Goal: Use online tool/utility: Utilize a website feature to perform a specific function

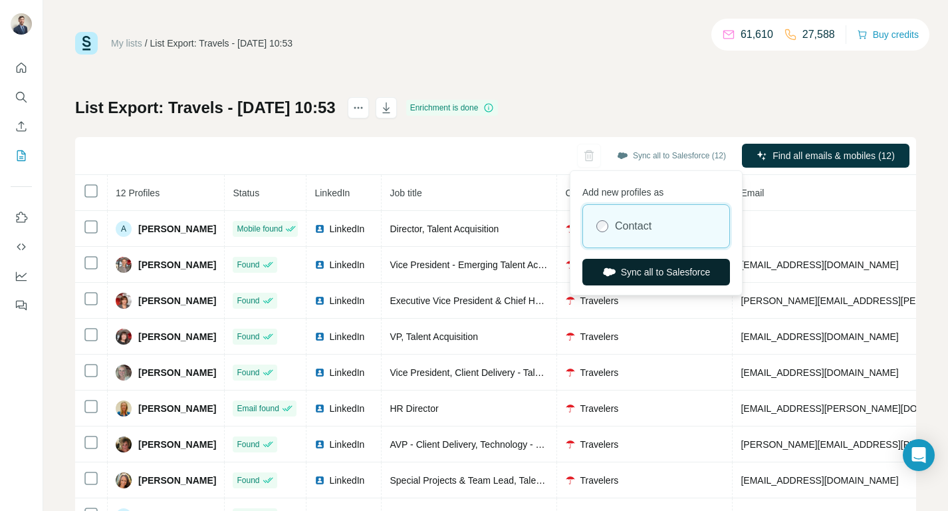
click at [656, 271] on button "Sync all to Salesforce" at bounding box center [657, 272] width 148 height 27
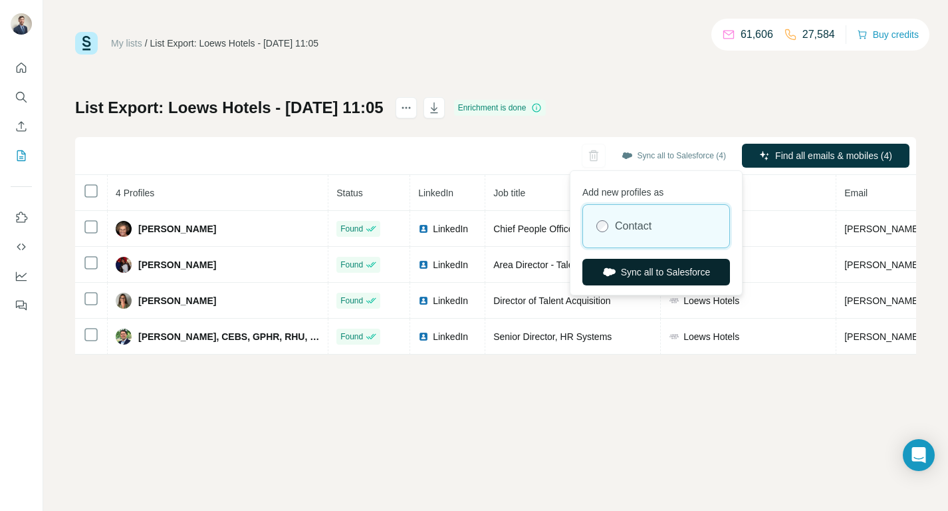
click at [640, 276] on button "Sync all to Salesforce" at bounding box center [657, 272] width 148 height 27
